Goal: Task Accomplishment & Management: Manage account settings

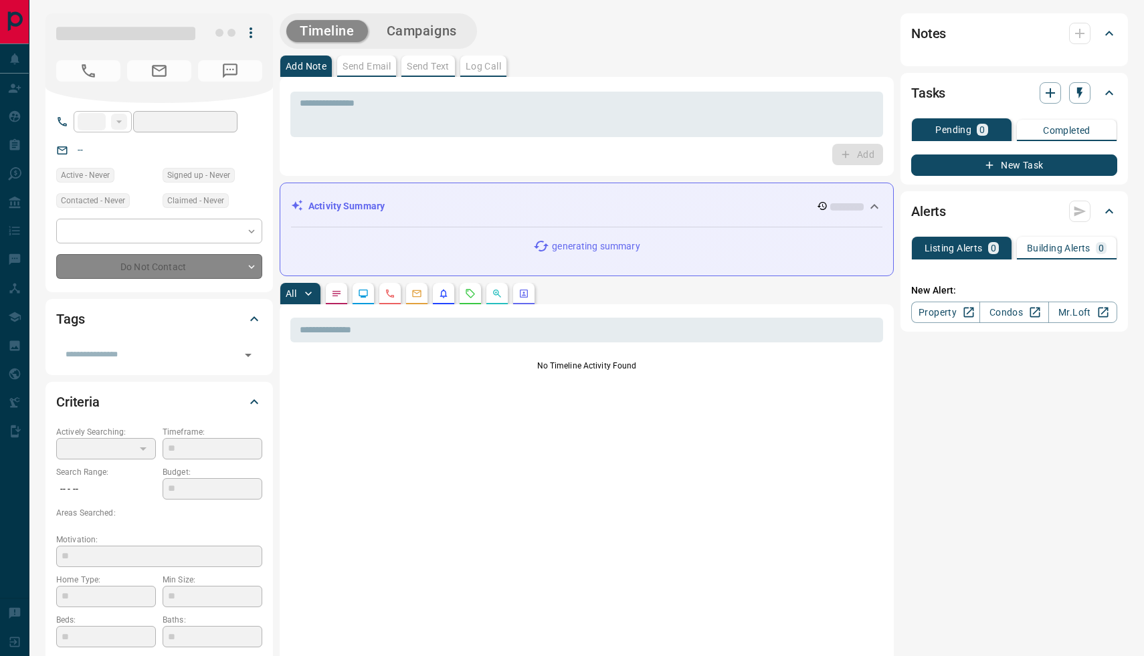
type input "**"
type input "**********"
type input "**"
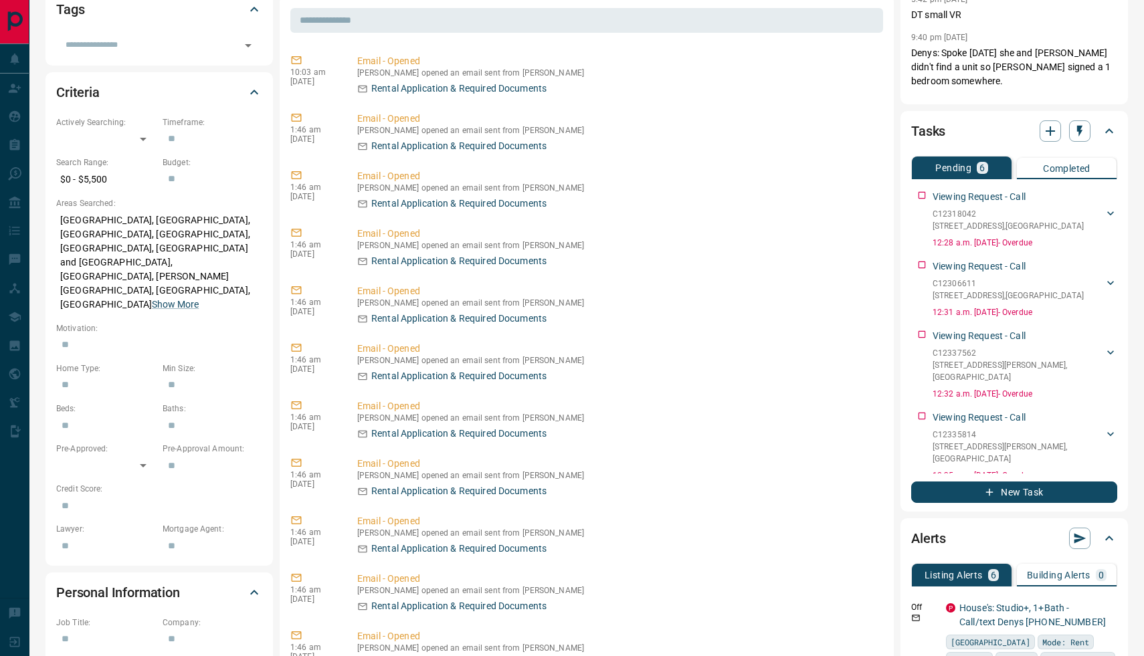
scroll to position [269, 0]
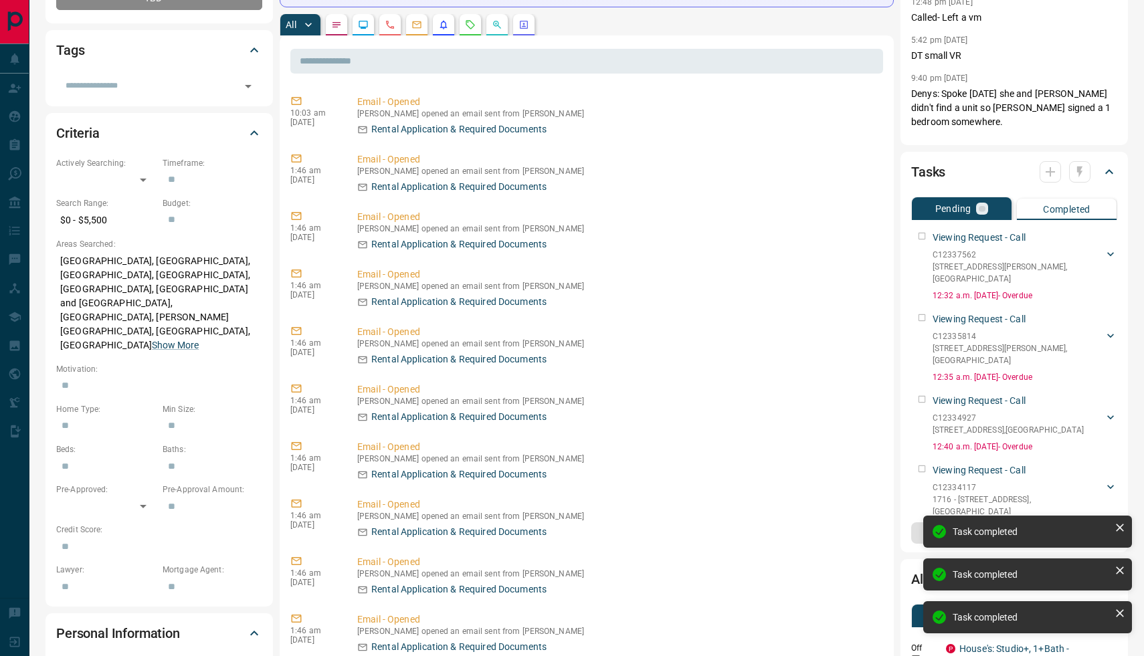
click at [922, 236] on div "Viewing Request - Call C12337562 [STREET_ADDRESS][GEOGRAPHIC_DATA][PERSON_NAME]…" at bounding box center [1014, 263] width 206 height 76
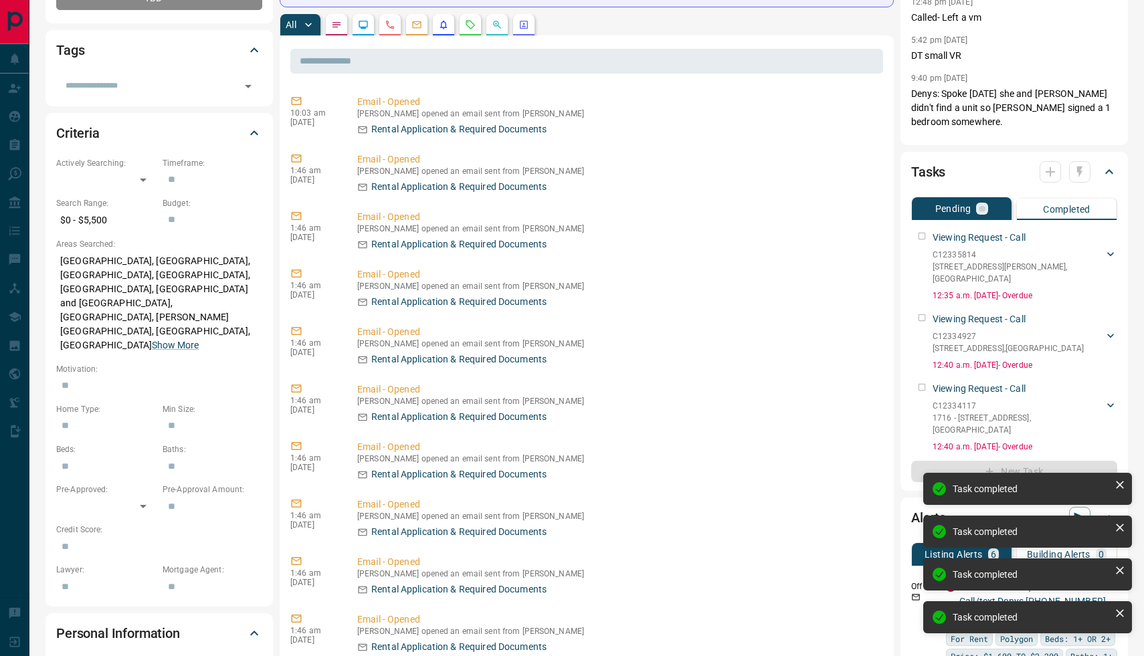
click at [922, 236] on div "Viewing Request - Call C12335814 [STREET_ADDRESS][GEOGRAPHIC_DATA][PERSON_NAME]…" at bounding box center [1014, 263] width 206 height 76
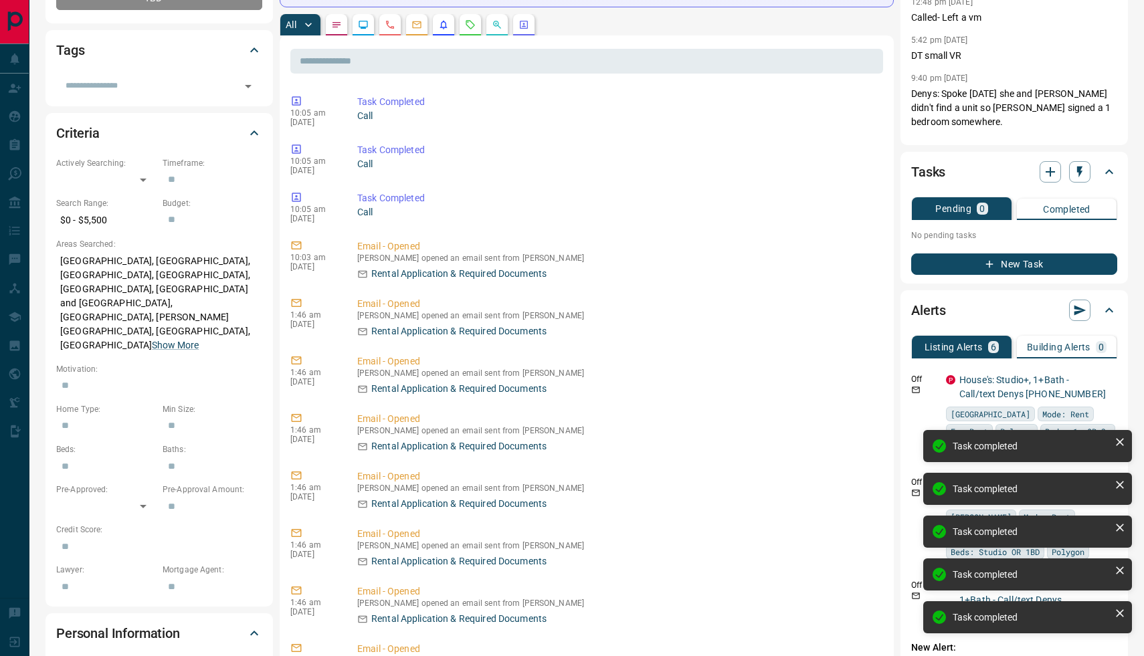
scroll to position [0, 0]
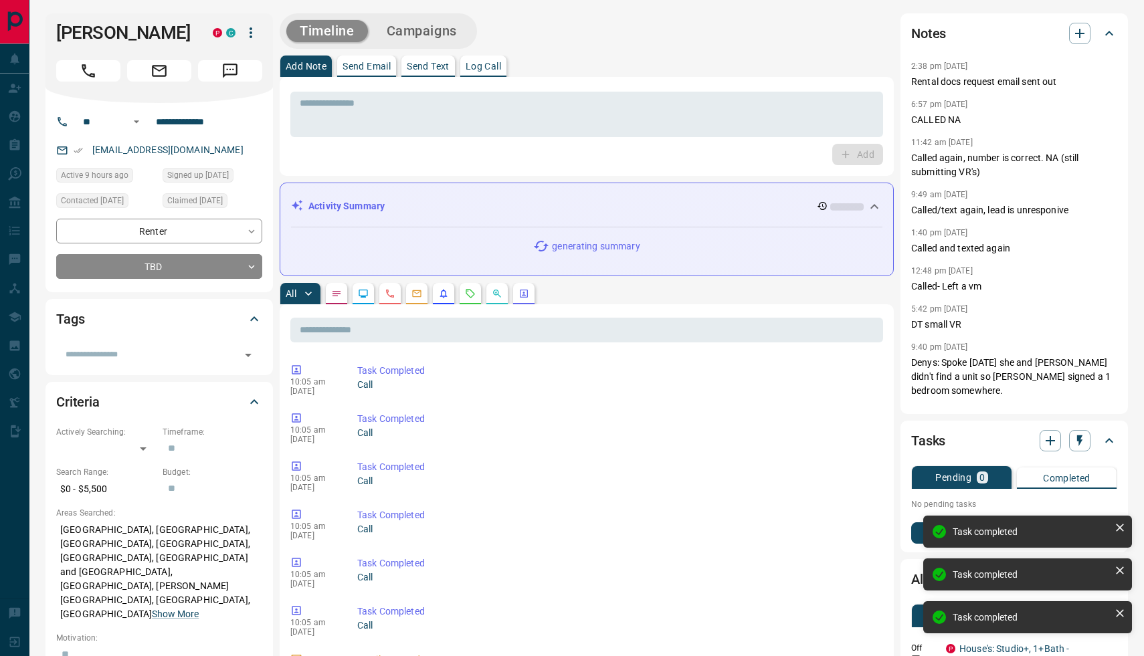
click at [475, 301] on button "button" at bounding box center [469, 293] width 21 height 21
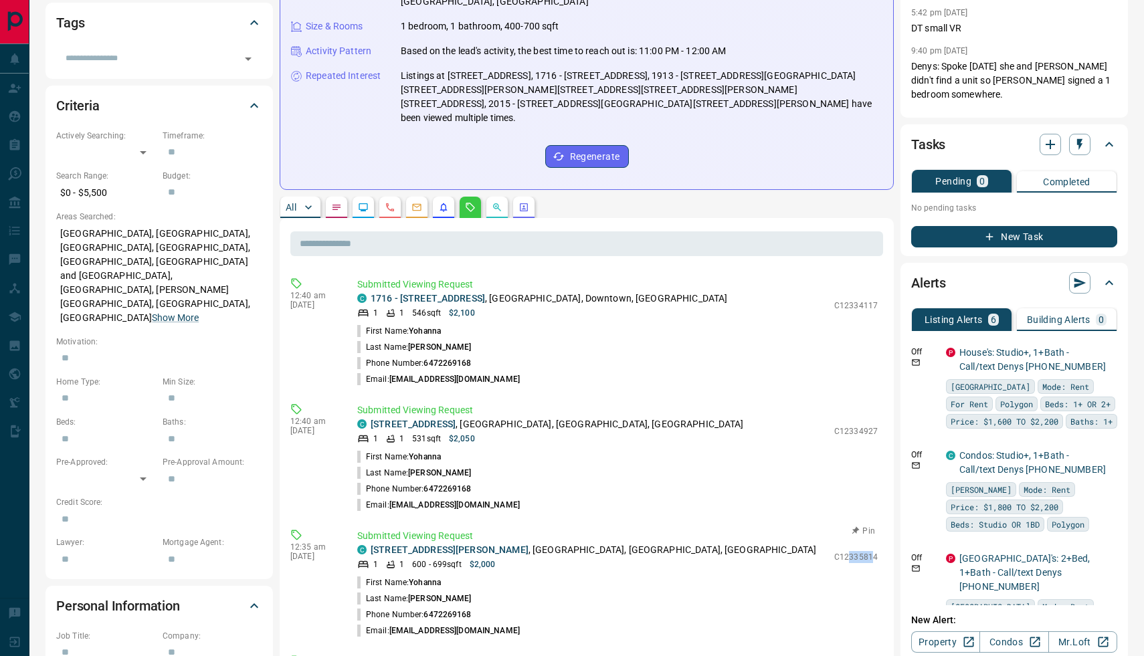
drag, startPoint x: 874, startPoint y: 528, endPoint x: 852, endPoint y: 532, distance: 22.4
click at [852, 551] on p "C12335814" at bounding box center [855, 557] width 43 height 12
drag, startPoint x: 836, startPoint y: 529, endPoint x: 881, endPoint y: 524, distance: 45.1
click at [881, 529] on div "Submitted Viewing Request C [STREET_ADDRESS][PERSON_NAME] 1 1 600 - 699 sqft $2…" at bounding box center [620, 584] width 526 height 110
copy p "C12335814"
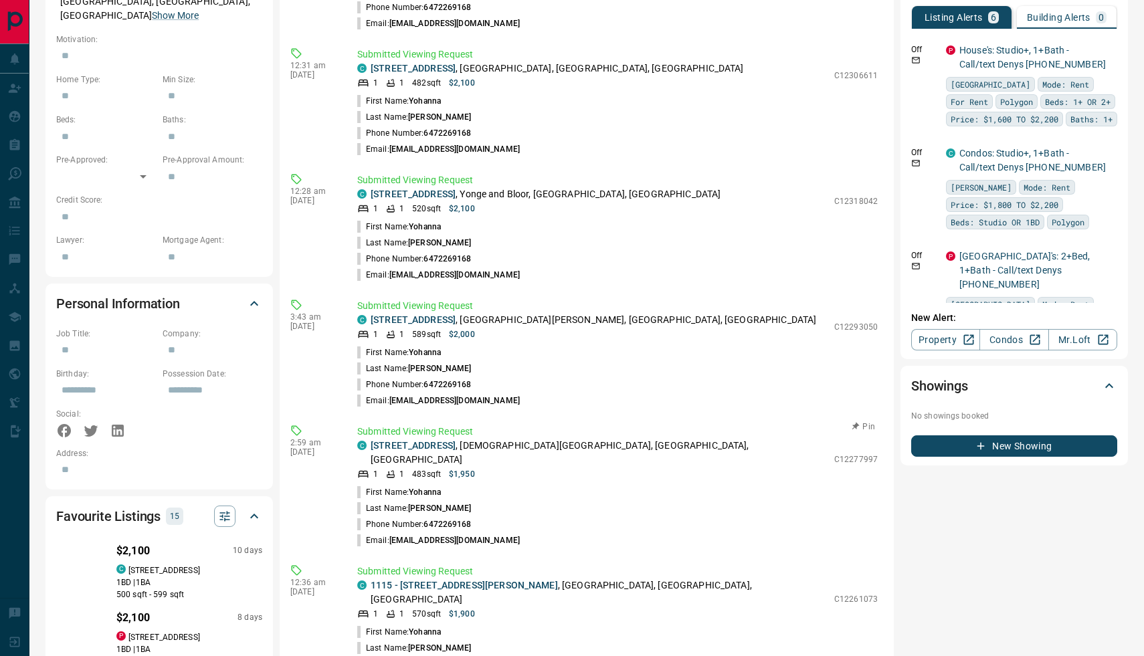
scroll to position [601, 0]
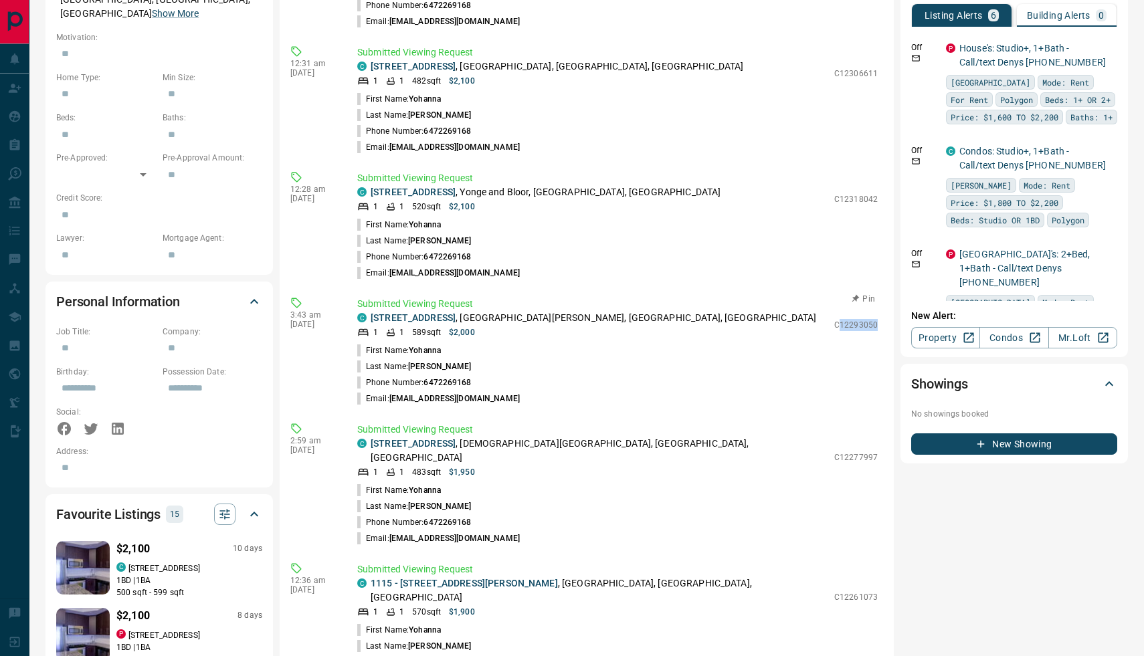
drag, startPoint x: 885, startPoint y: 296, endPoint x: 839, endPoint y: 296, distance: 46.8
click at [839, 296] on div "​ 12:40 am [DATE] Submitted Viewing Request C [STREET_ADDRESS] 1 1 546 sqft $2,…" at bounding box center [587, 483] width 614 height 1139
drag, startPoint x: 830, startPoint y: 296, endPoint x: 878, endPoint y: 295, distance: 48.2
click at [878, 297] on div "Submitted Viewing Request C [STREET_ADDRESS][PERSON_NAME] 1 1 589 sqft $2,000 C…" at bounding box center [620, 352] width 526 height 110
click at [883, 296] on div "​ 12:40 am [DATE] Submitted Viewing Request C [STREET_ADDRESS] 1 1 546 sqft $2,…" at bounding box center [587, 483] width 614 height 1139
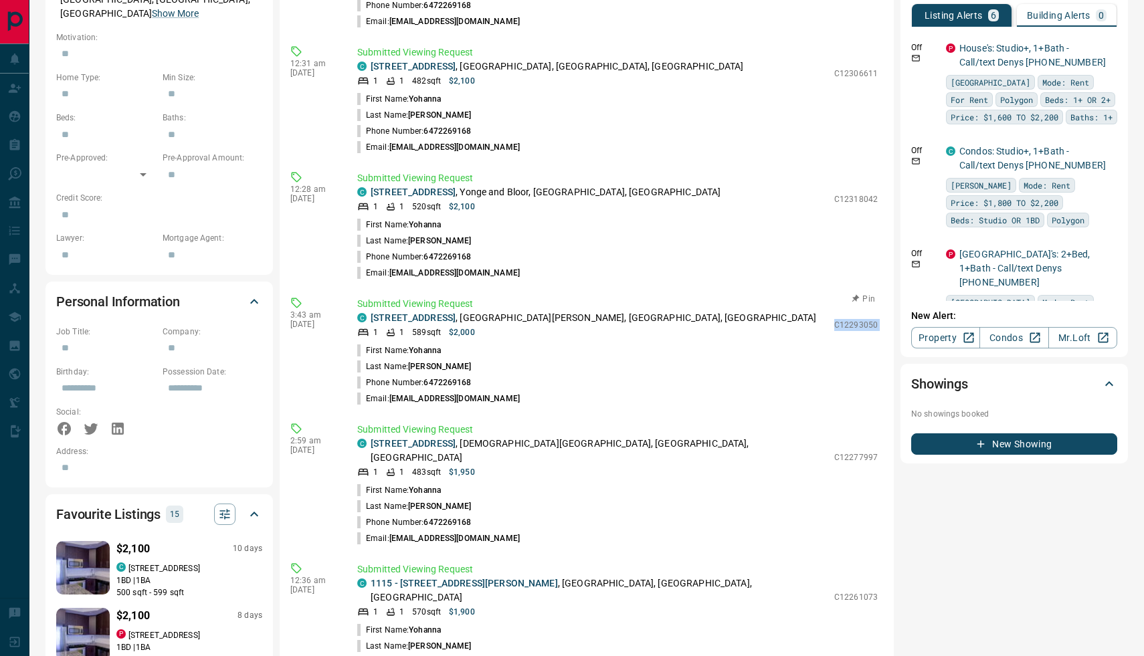
drag, startPoint x: 882, startPoint y: 296, endPoint x: 837, endPoint y: 296, distance: 45.5
click at [837, 297] on div "Submitted Viewing Request C [STREET_ADDRESS][PERSON_NAME] 1 1 589 sqft $2,000 C…" at bounding box center [620, 352] width 526 height 110
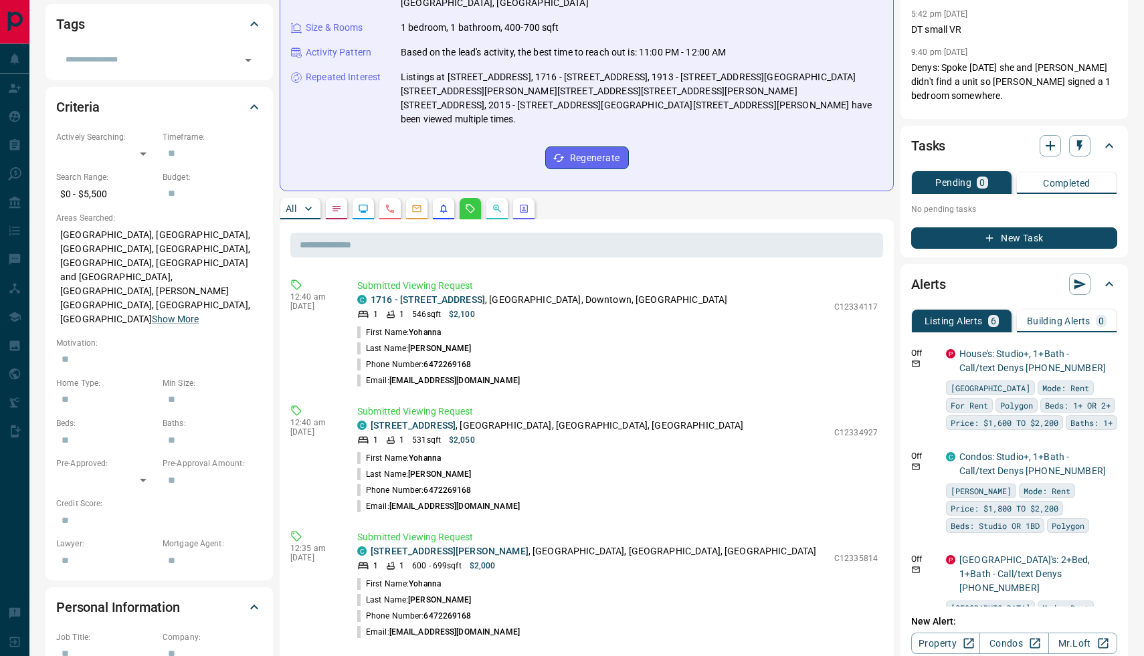
scroll to position [318, 0]
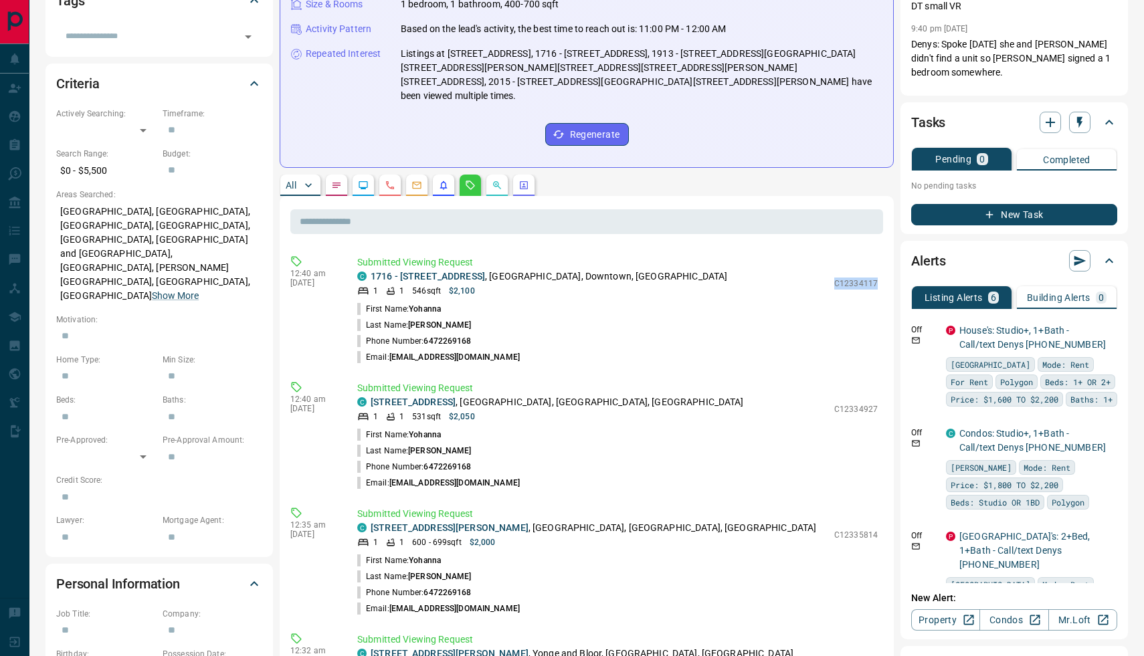
drag, startPoint x: 838, startPoint y: 255, endPoint x: 879, endPoint y: 255, distance: 41.5
copy p "C12334117"
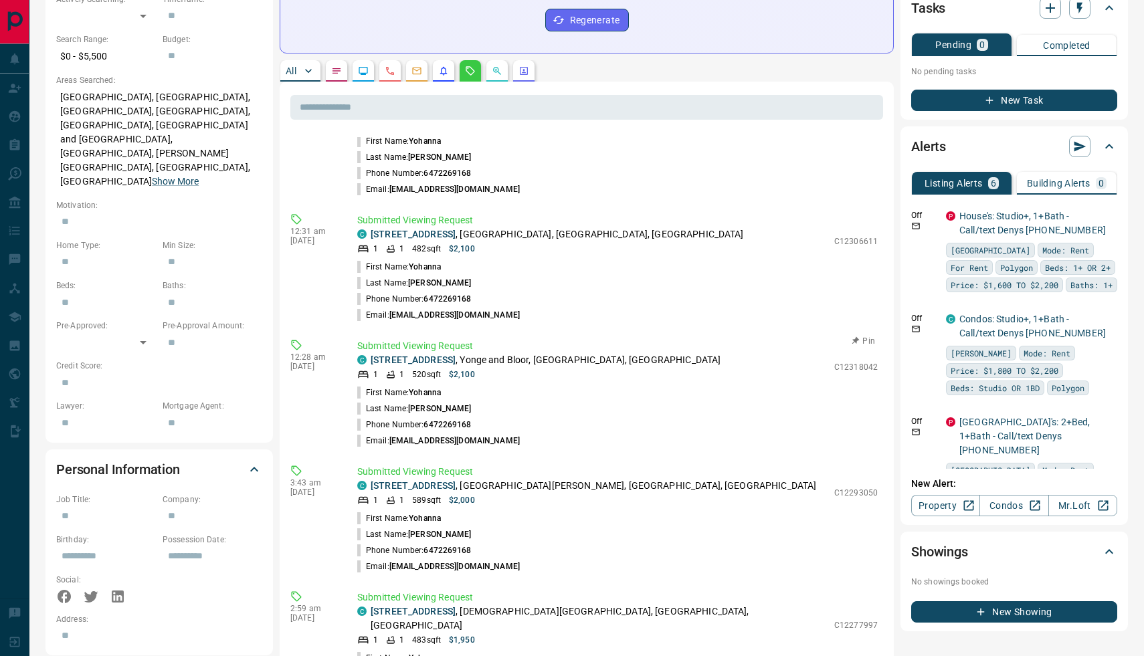
scroll to position [434, 0]
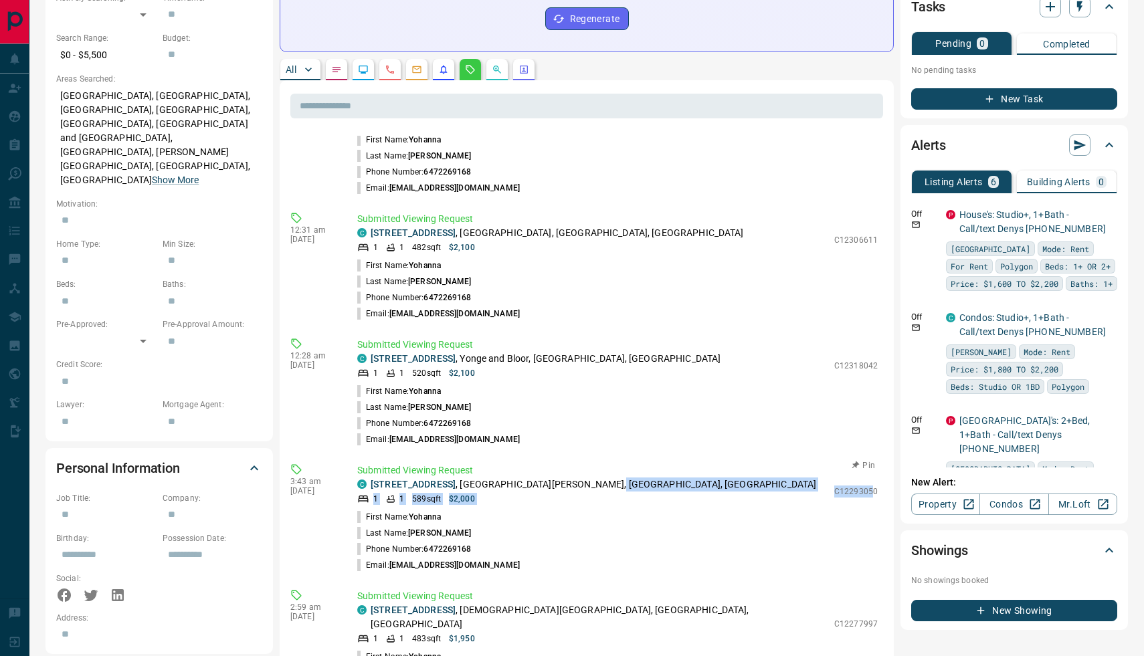
drag, startPoint x: 875, startPoint y: 457, endPoint x: 837, endPoint y: 461, distance: 37.6
click at [833, 477] on div "C [GEOGRAPHIC_DATA][STREET_ADDRESS][PERSON_NAME] 1 1 589 sqft $2,000 C12293050" at bounding box center [617, 490] width 520 height 27
drag, startPoint x: 882, startPoint y: 463, endPoint x: 837, endPoint y: 463, distance: 45.5
click at [836, 463] on div "​ 12:40 am [DATE] Submitted Viewing Request C [STREET_ADDRESS] 1 1 546 sqft $2,…" at bounding box center [587, 649] width 614 height 1139
copy p "C12293050"
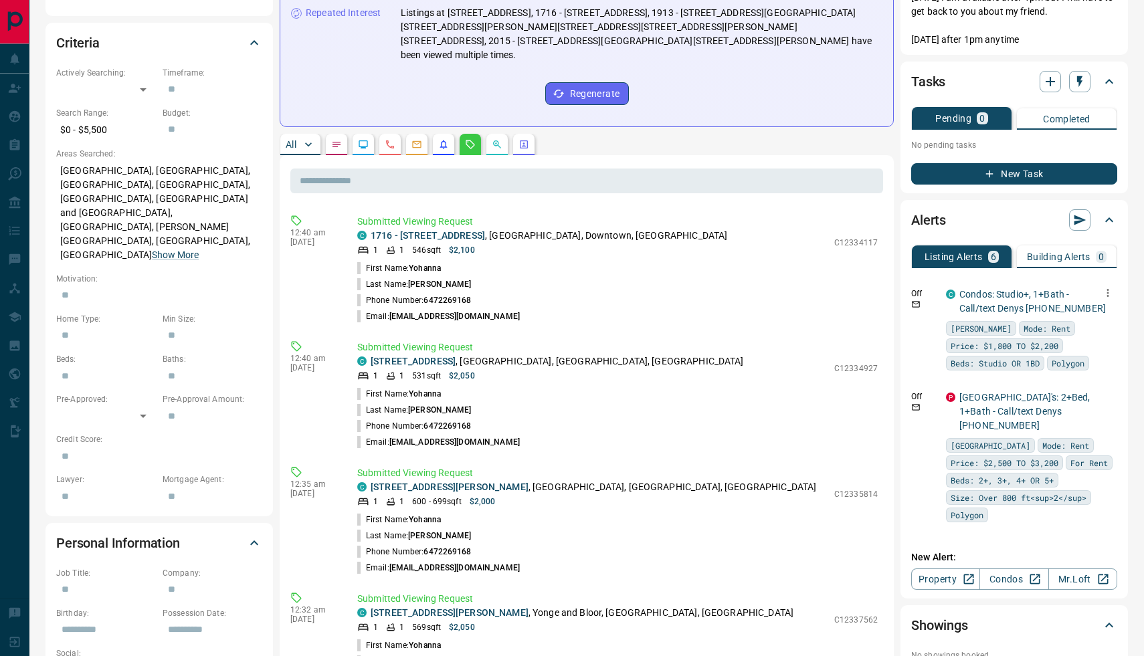
scroll to position [0, 0]
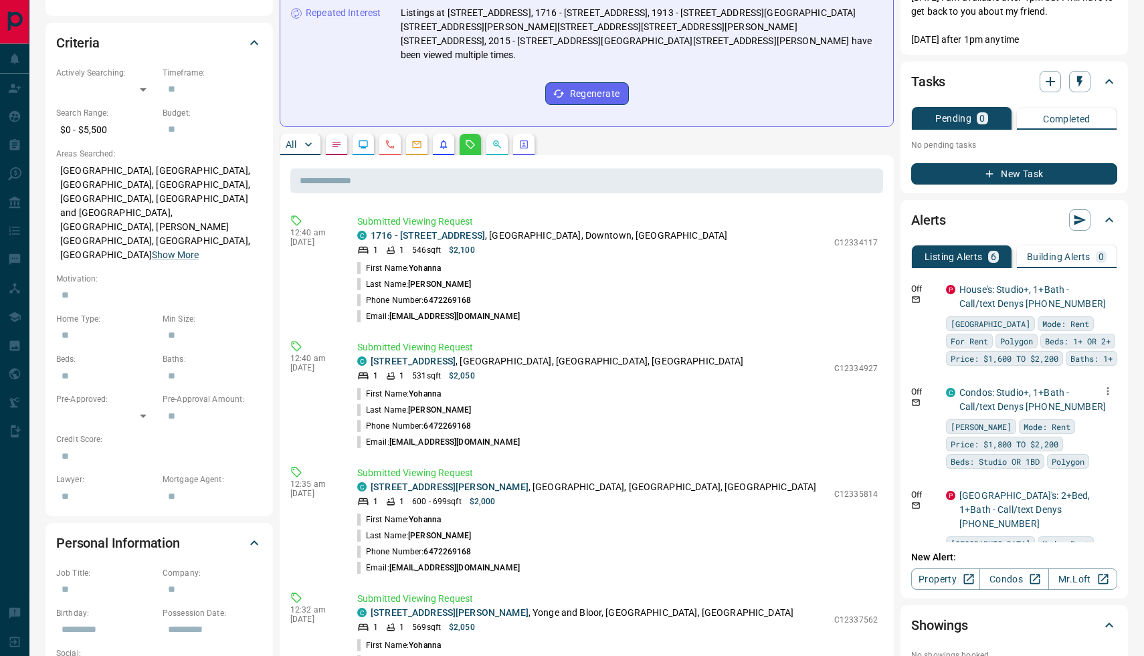
click at [1107, 401] on button "button" at bounding box center [1107, 391] width 19 height 19
click at [1102, 480] on li "Delete" at bounding box center [1086, 476] width 59 height 21
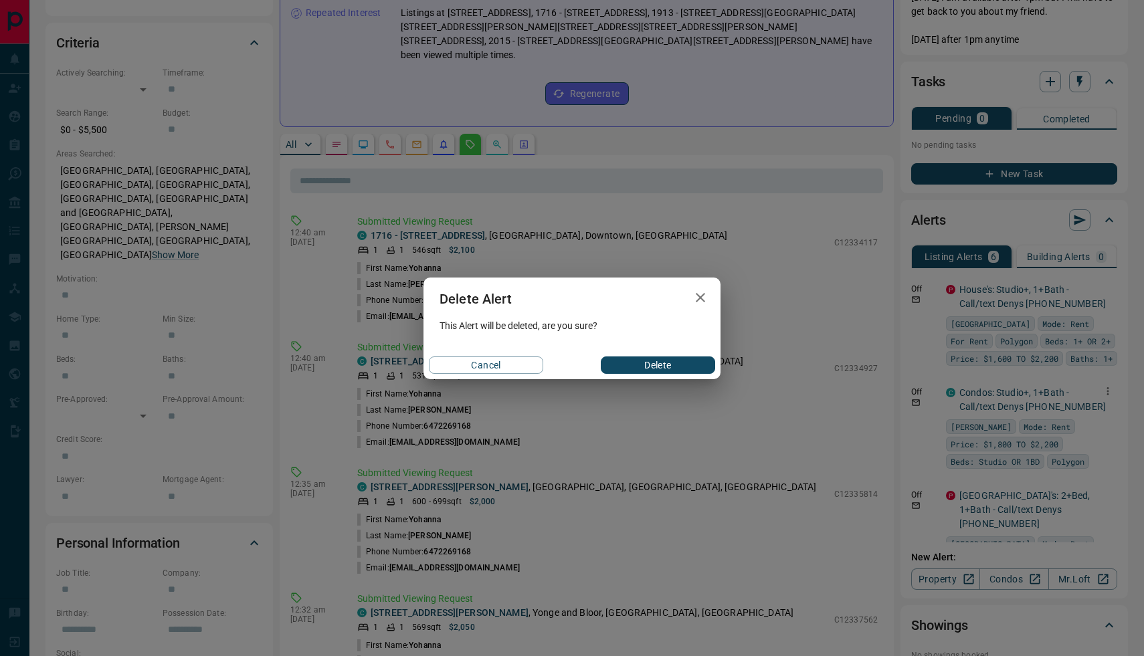
click at [699, 370] on button "Delete" at bounding box center [658, 364] width 114 height 17
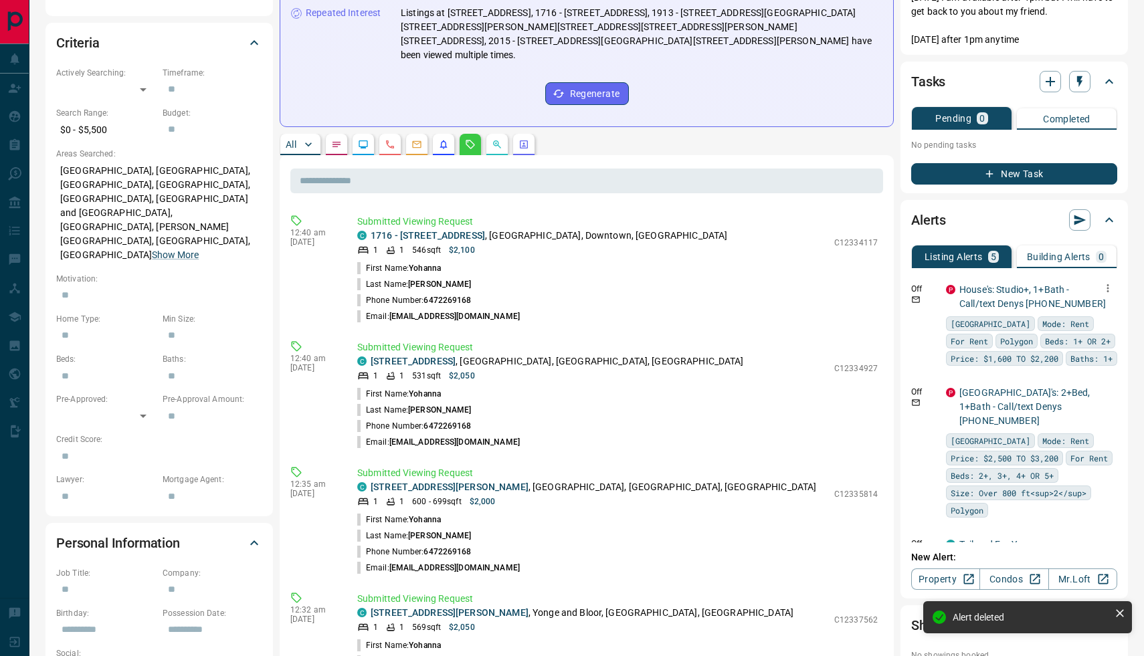
click at [1108, 288] on icon "button" at bounding box center [1107, 288] width 12 height 12
click at [1095, 356] on li "Delete" at bounding box center [1086, 356] width 59 height 21
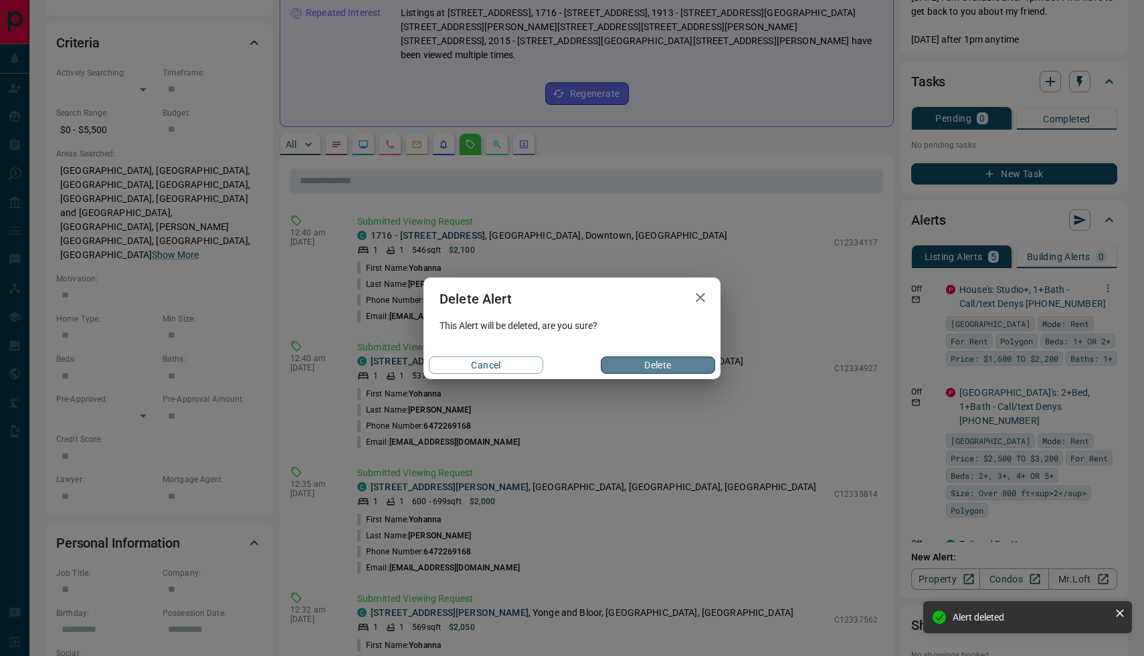
click at [691, 368] on button "Delete" at bounding box center [658, 364] width 114 height 17
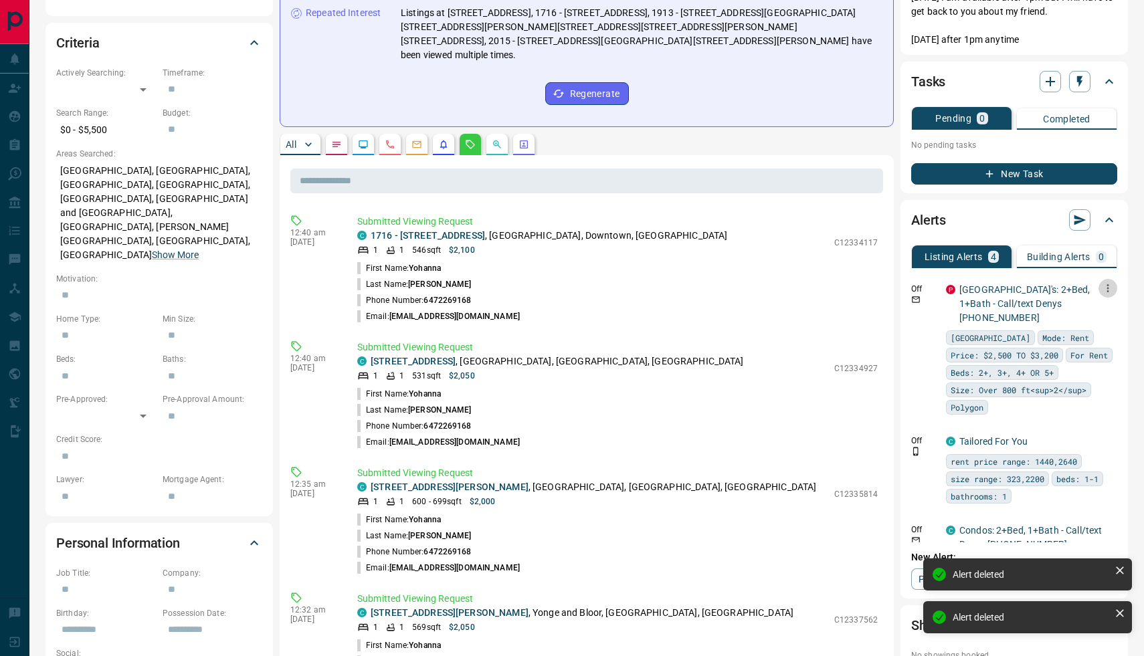
click at [1109, 286] on icon "button" at bounding box center [1107, 288] width 12 height 12
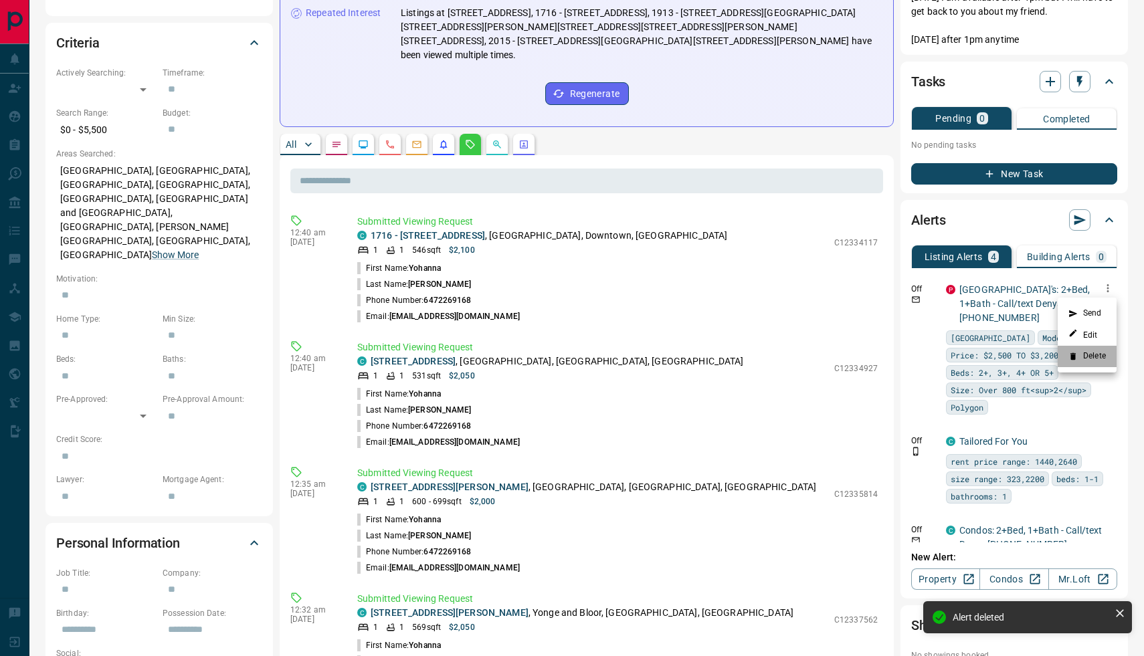
click at [1099, 354] on li "Delete" at bounding box center [1086, 356] width 59 height 21
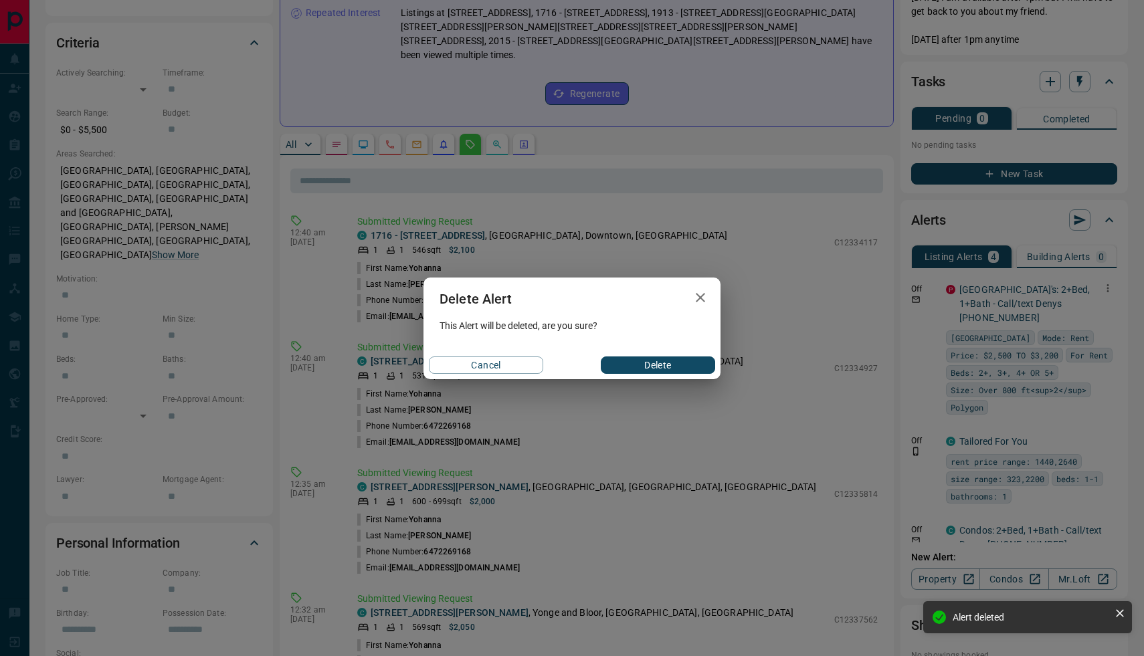
click at [667, 362] on button "Delete" at bounding box center [658, 364] width 114 height 17
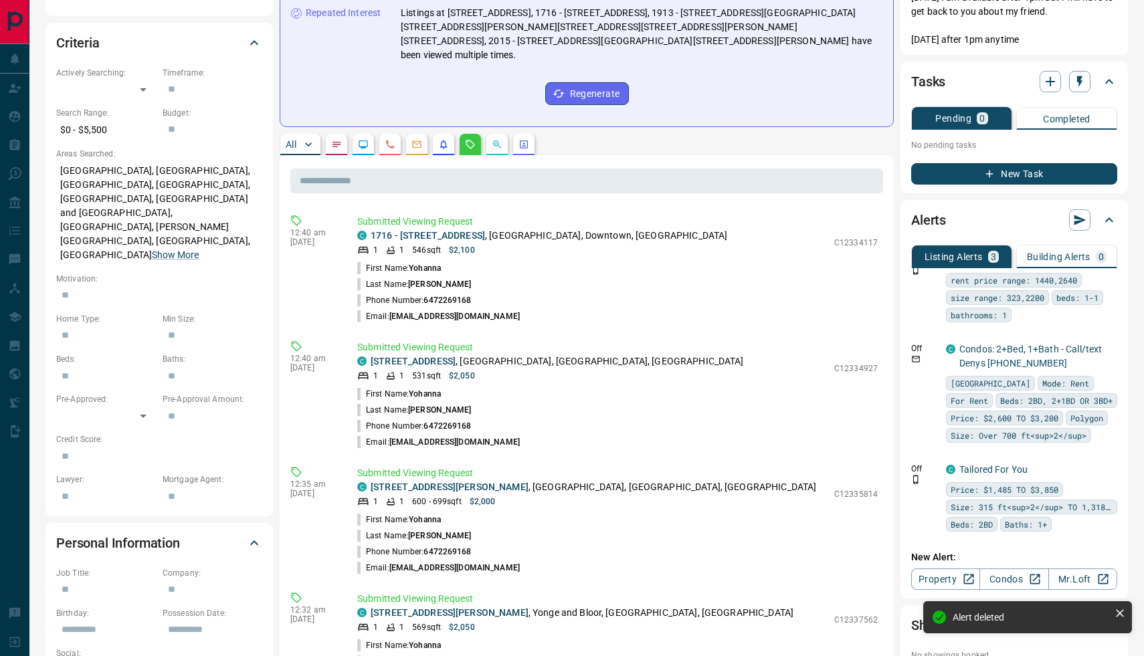
scroll to position [370, 0]
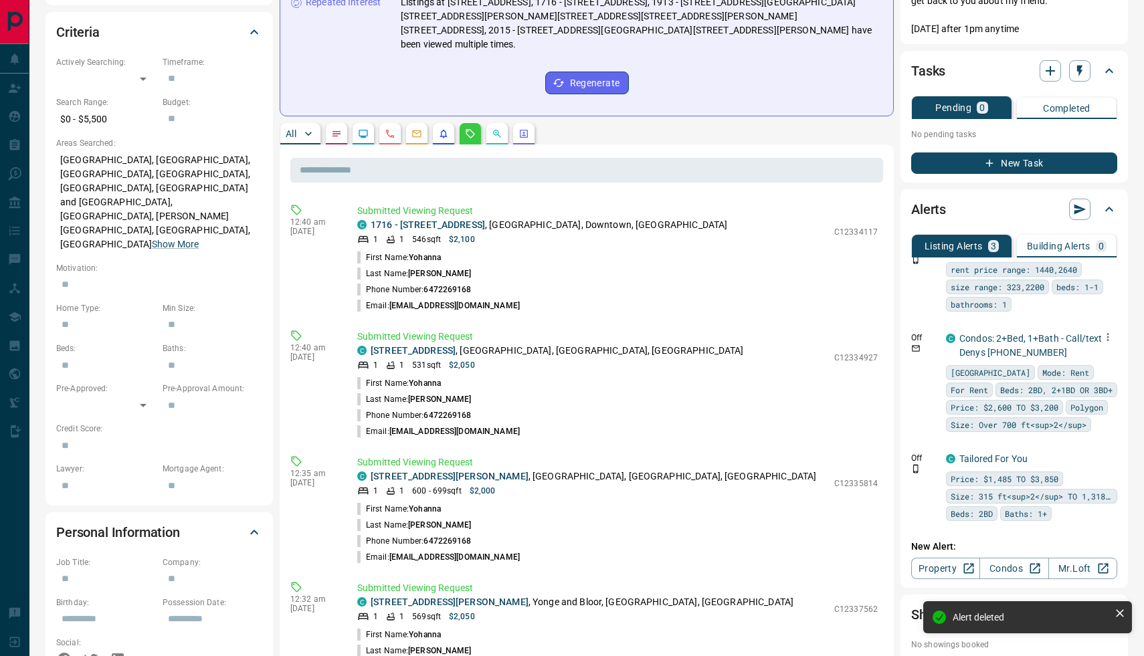
click at [1111, 337] on icon "button" at bounding box center [1107, 337] width 12 height 12
click at [1101, 413] on li "Delete" at bounding box center [1086, 405] width 59 height 21
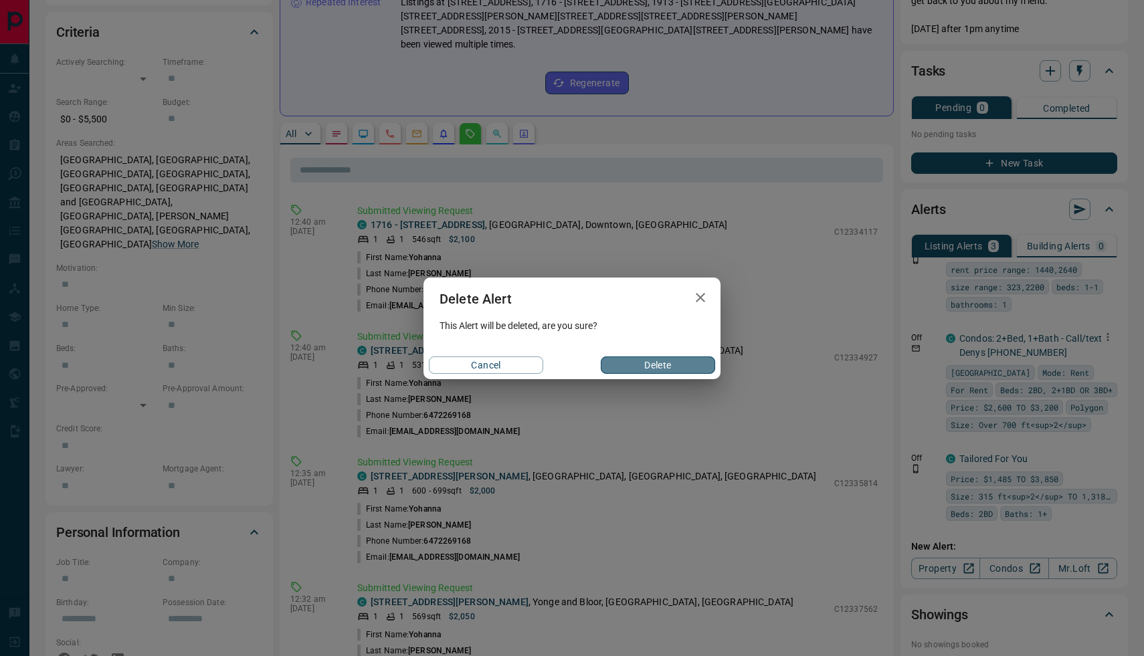
click at [683, 372] on button "Delete" at bounding box center [658, 364] width 114 height 17
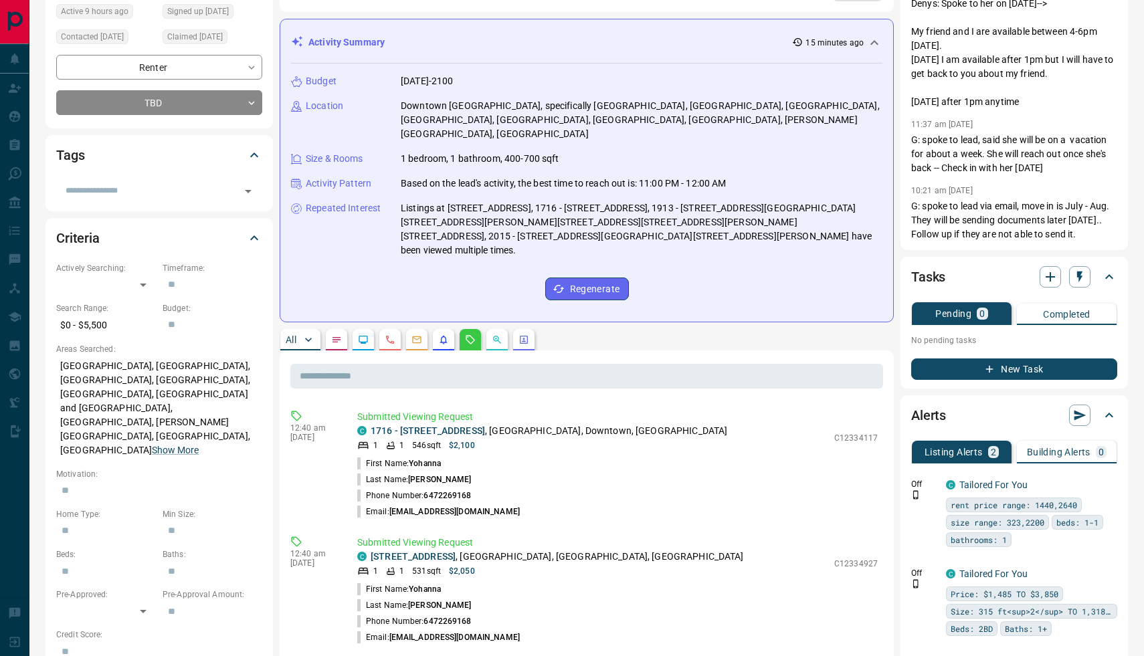
scroll to position [169, 0]
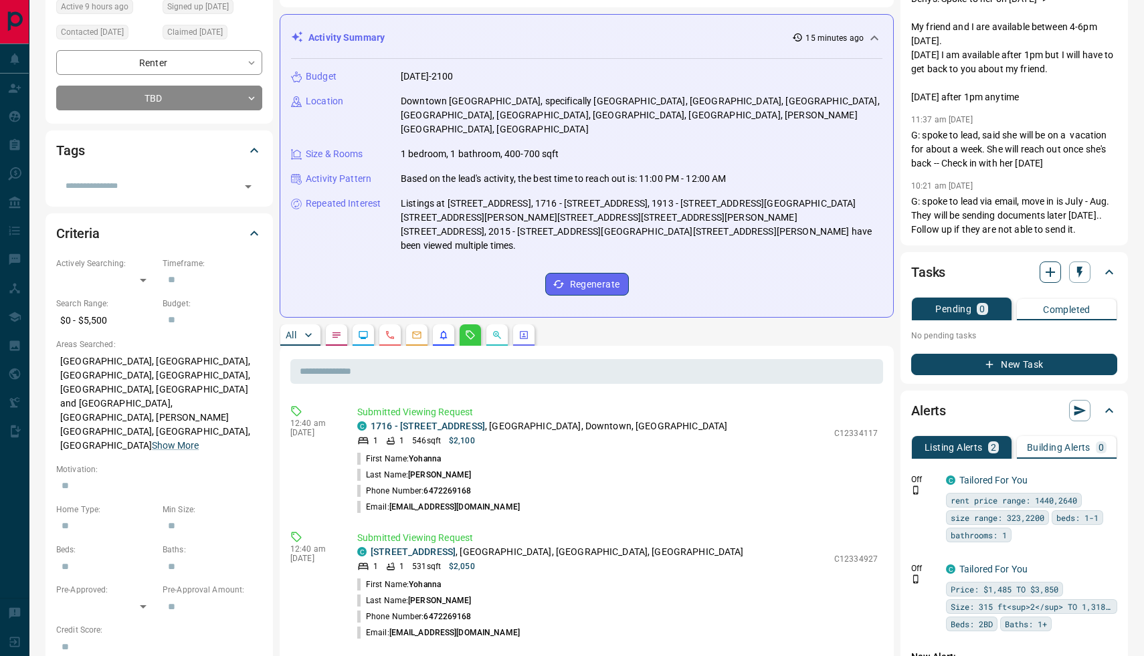
click at [1051, 271] on icon "button" at bounding box center [1050, 272] width 16 height 16
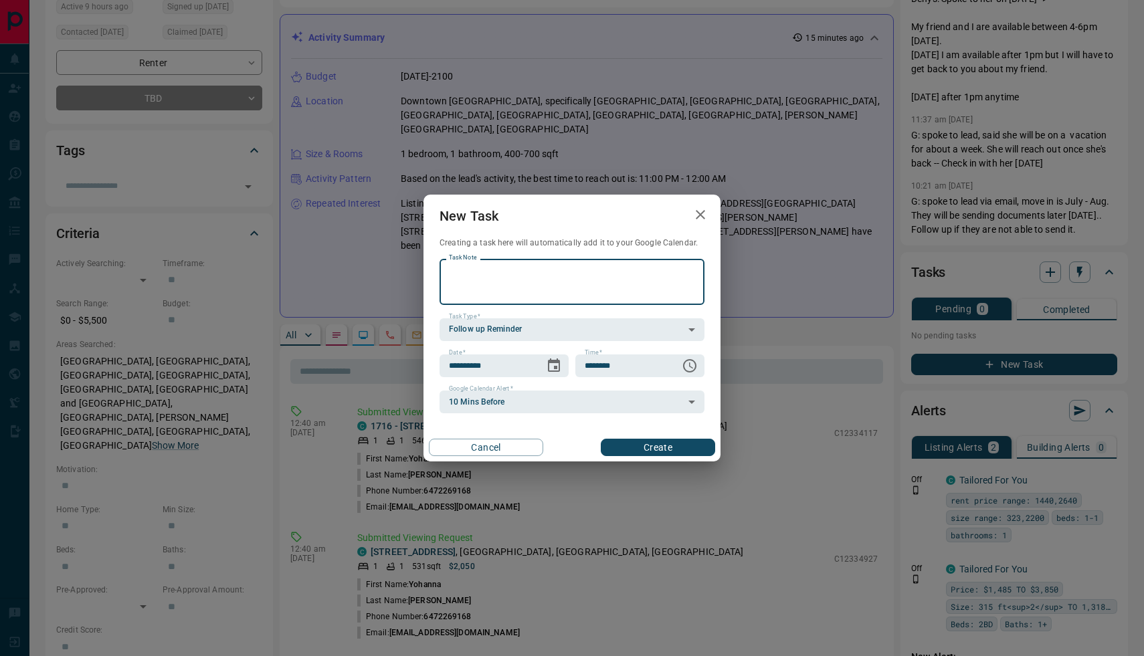
drag, startPoint x: 703, startPoint y: 211, endPoint x: 734, endPoint y: 245, distance: 46.4
click at [708, 220] on button "button" at bounding box center [700, 214] width 27 height 27
